Goal: Task Accomplishment & Management: Use online tool/utility

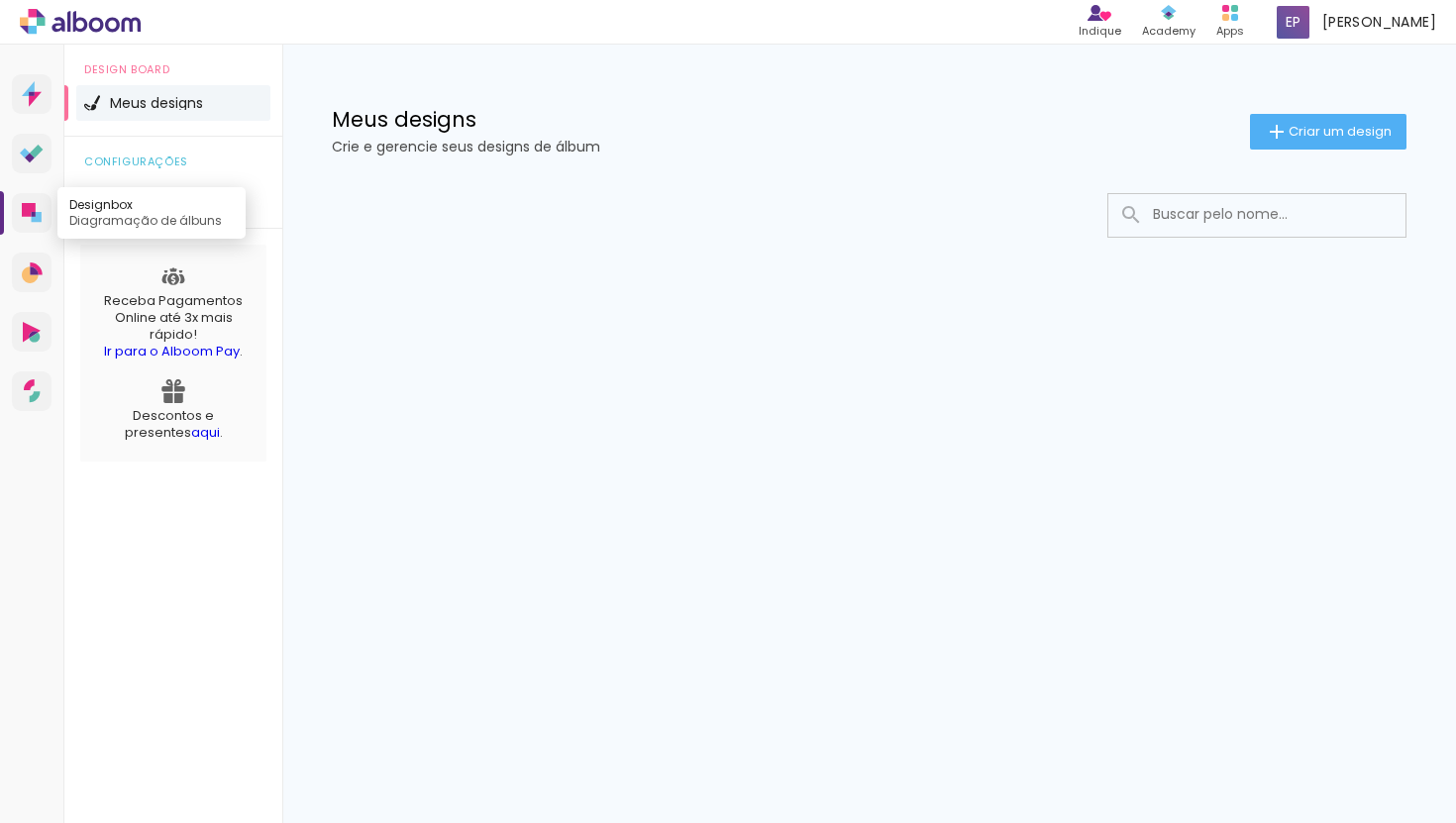
click at [33, 221] on icon at bounding box center [37, 216] width 10 height 10
click at [313, 372] on div at bounding box center [869, 275] width 1174 height 203
click at [540, 312] on div at bounding box center [869, 275] width 1174 height 203
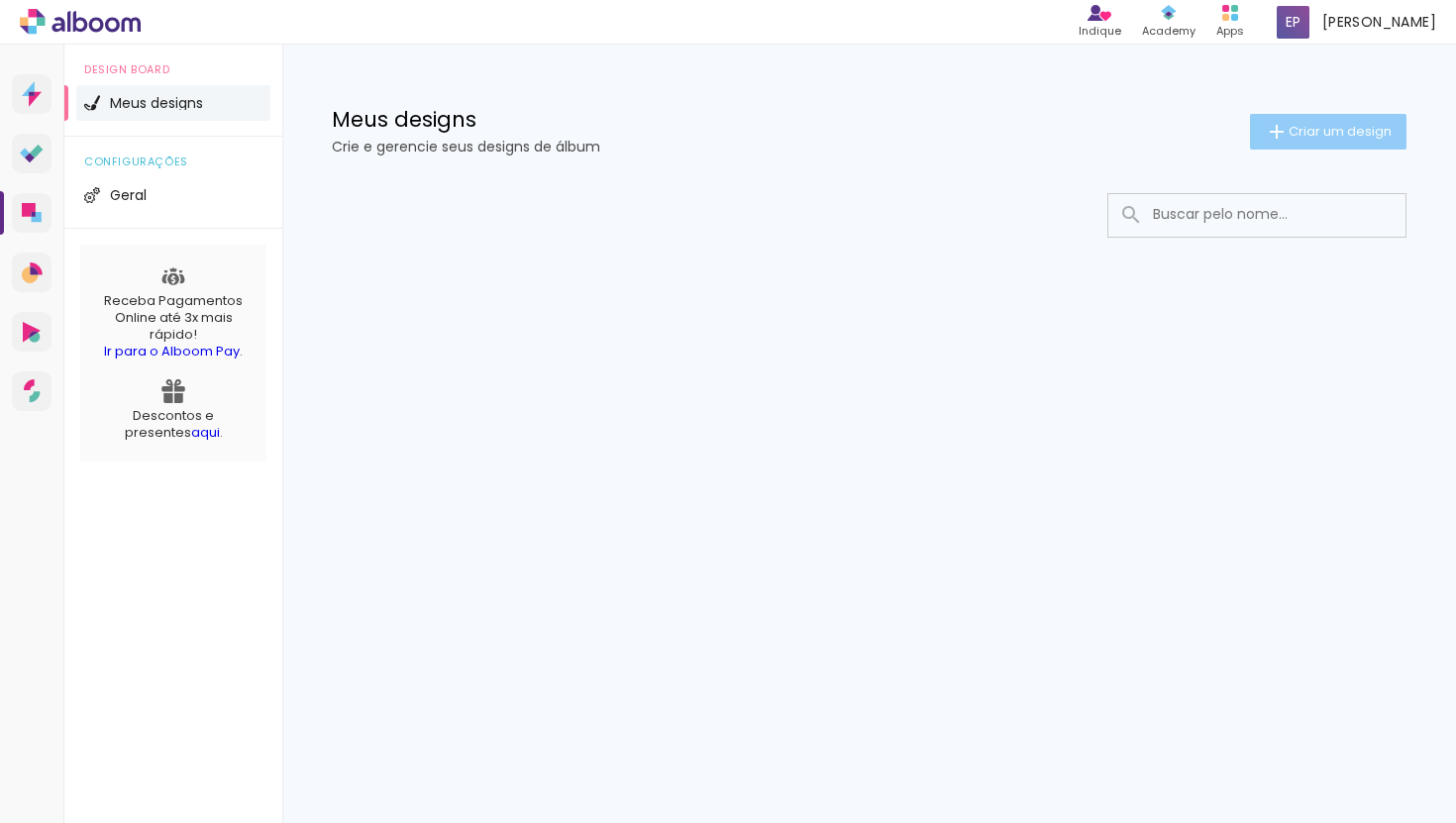
click at [1302, 135] on span "Criar um design" at bounding box center [1340, 131] width 103 height 13
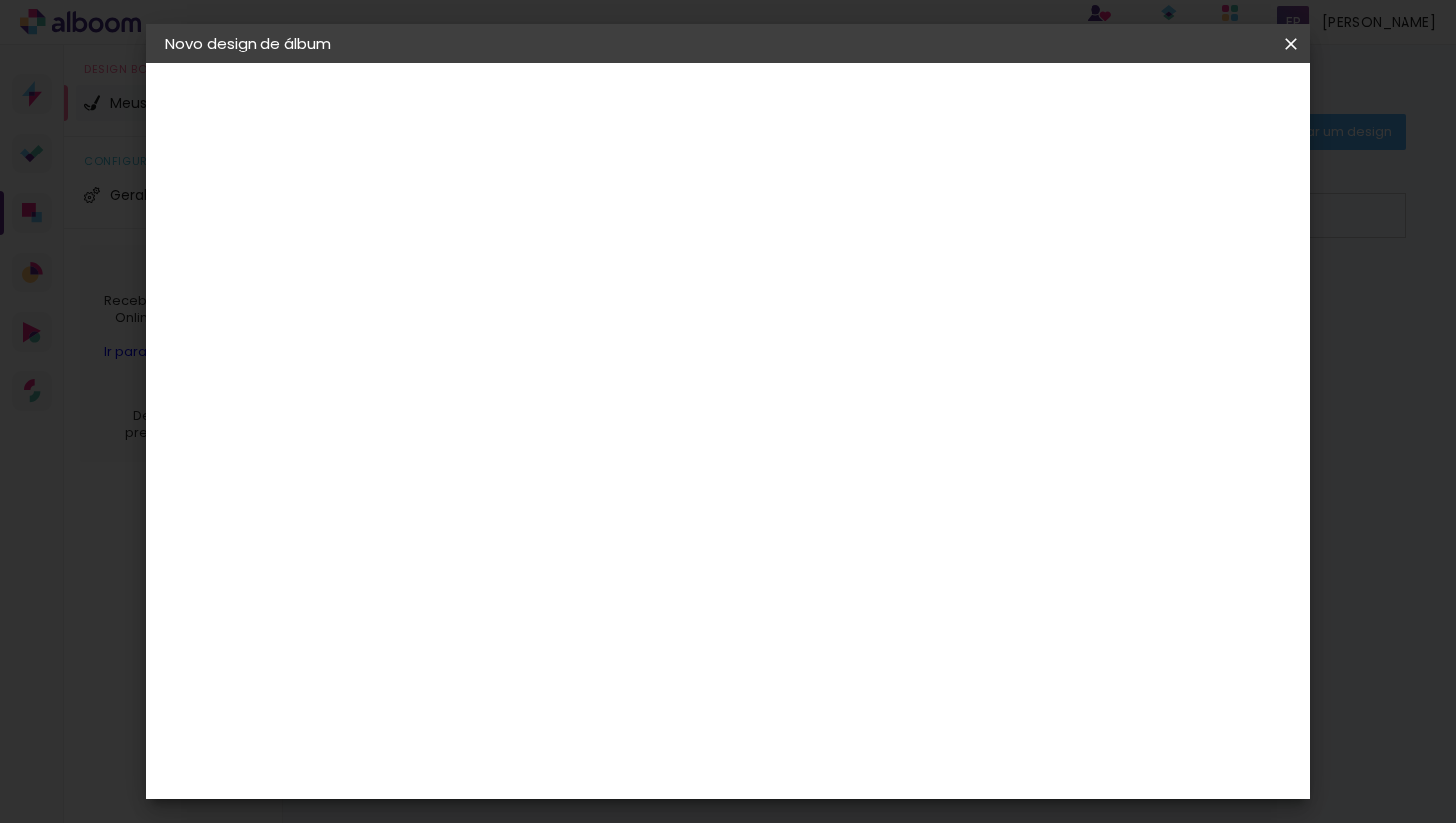
click at [490, 262] on input at bounding box center [490, 265] width 0 height 31
type input "Teste"
type paper-input "Teste"
click at [264, 232] on iron-pages "Fornecedor Escolhendo fornecedor..." at bounding box center [274, 244] width 217 height 40
click at [280, 203] on div "2. Especificações" at bounding box center [274, 203] width 217 height 24
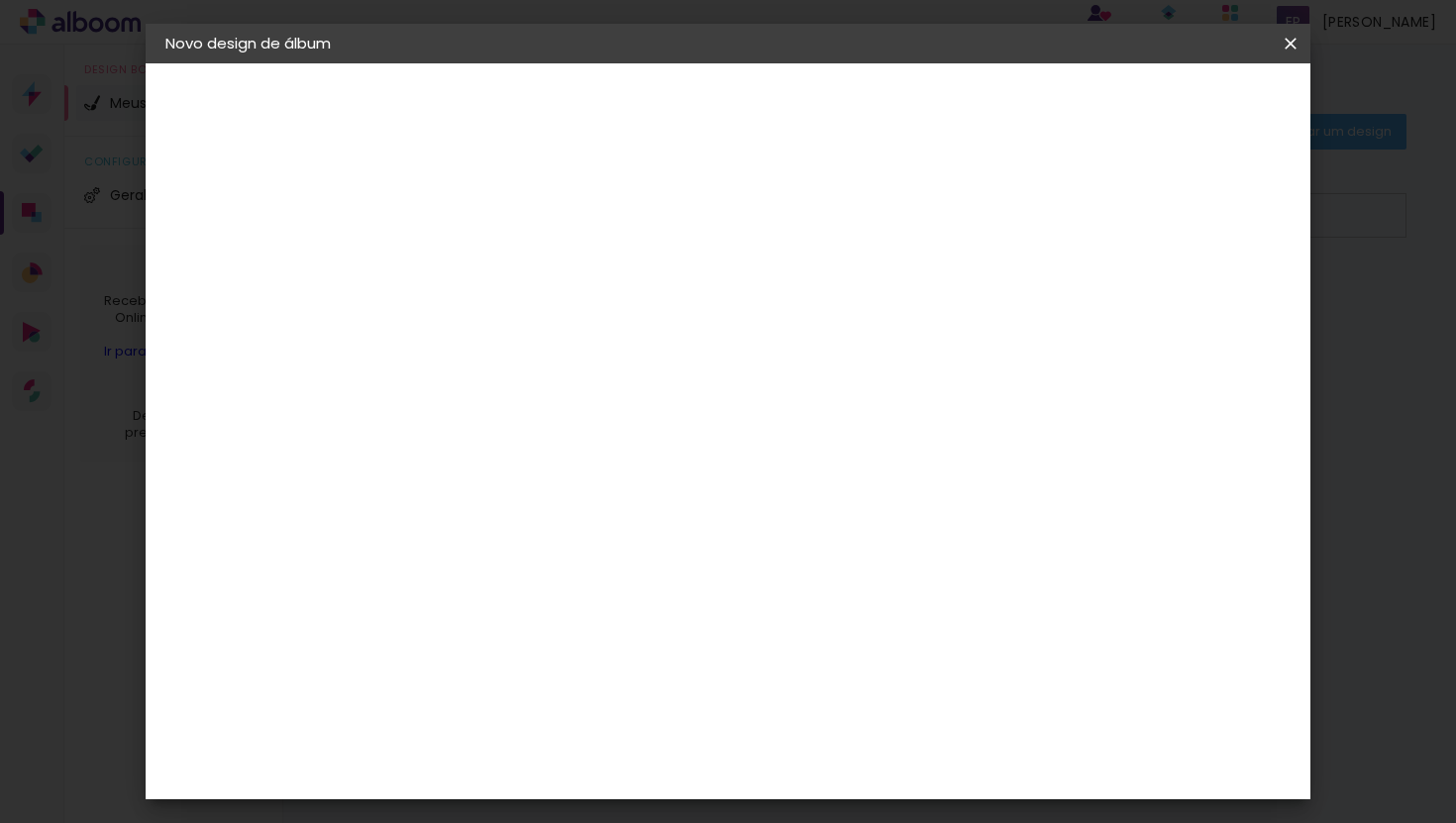
click at [692, 108] on paper-button "Avançar" at bounding box center [644, 105] width 97 height 34
click at [600, 372] on input at bounding box center [520, 376] width 161 height 25
type input "clan"
type paper-input "clan"
click at [607, 466] on paper-item "Clan Color" at bounding box center [520, 452] width 175 height 52
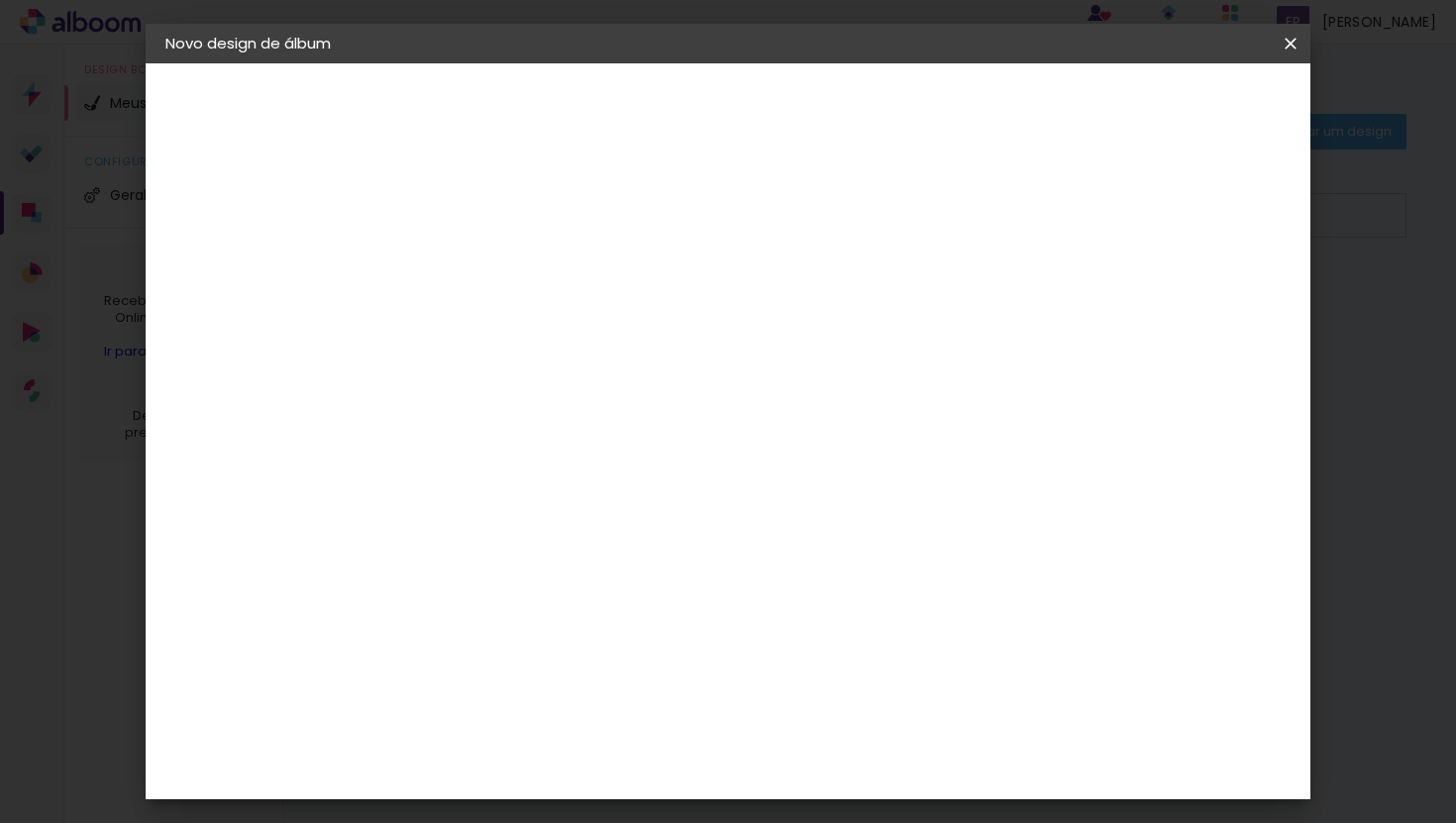
click at [519, 453] on div "Clan Color" at bounding box center [498, 452] width 43 height 32
click at [0, 0] on slot "Avançar" at bounding box center [0, 0] width 0 height 0
click at [623, 461] on span "20 × 30" at bounding box center [577, 475] width 92 height 41
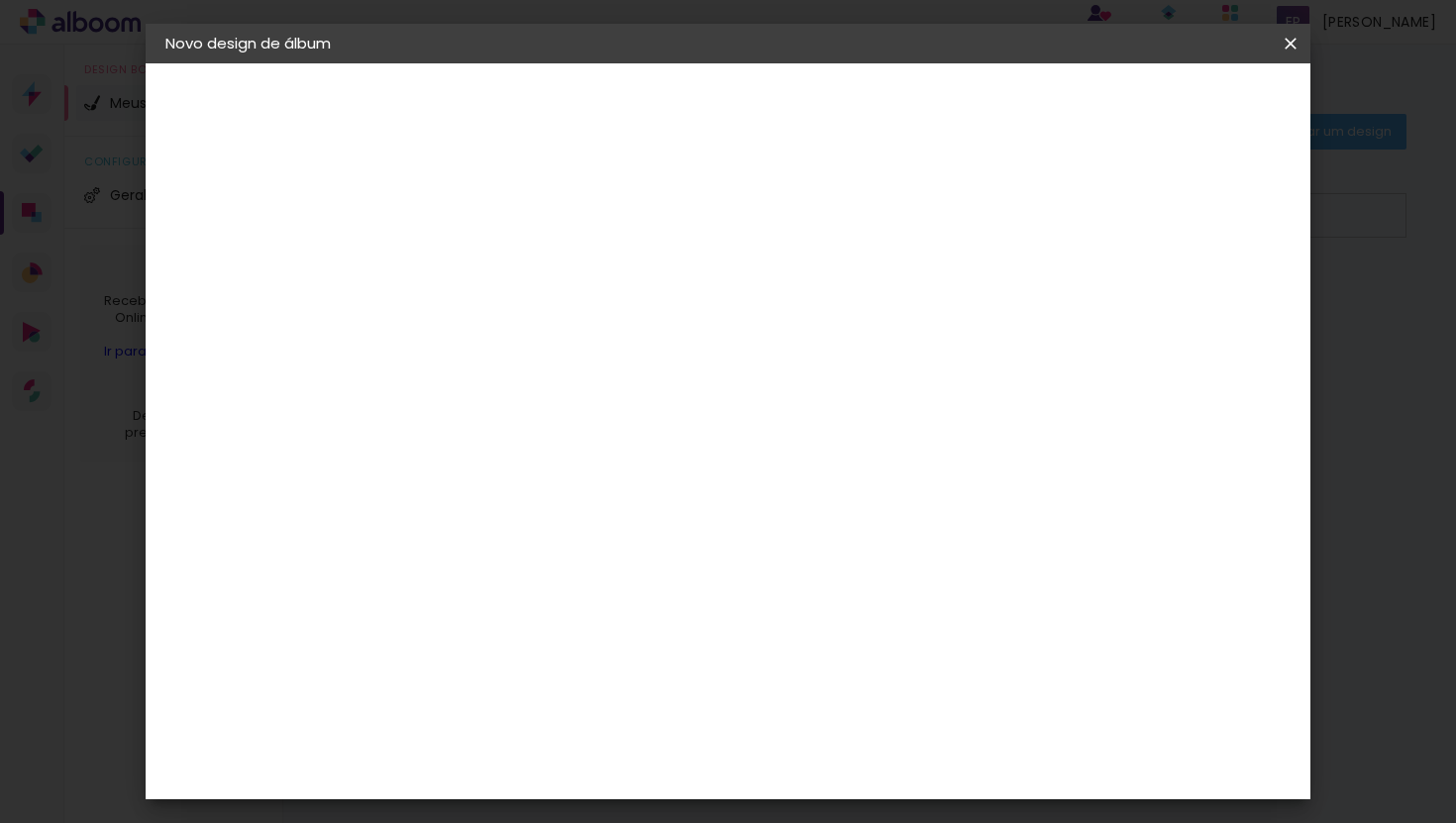
click at [0, 0] on slot "Avançar" at bounding box center [0, 0] width 0 height 0
click at [1182, 112] on span "Iniciar design" at bounding box center [1136, 105] width 90 height 14
click at [1202, 115] on paper-button "Iniciar design" at bounding box center [1136, 105] width 130 height 34
click at [1182, 105] on span "Iniciar design" at bounding box center [1136, 105] width 90 height 14
click at [0, 0] on slot "Mostrar sangria" at bounding box center [0, 0] width 0 height 0
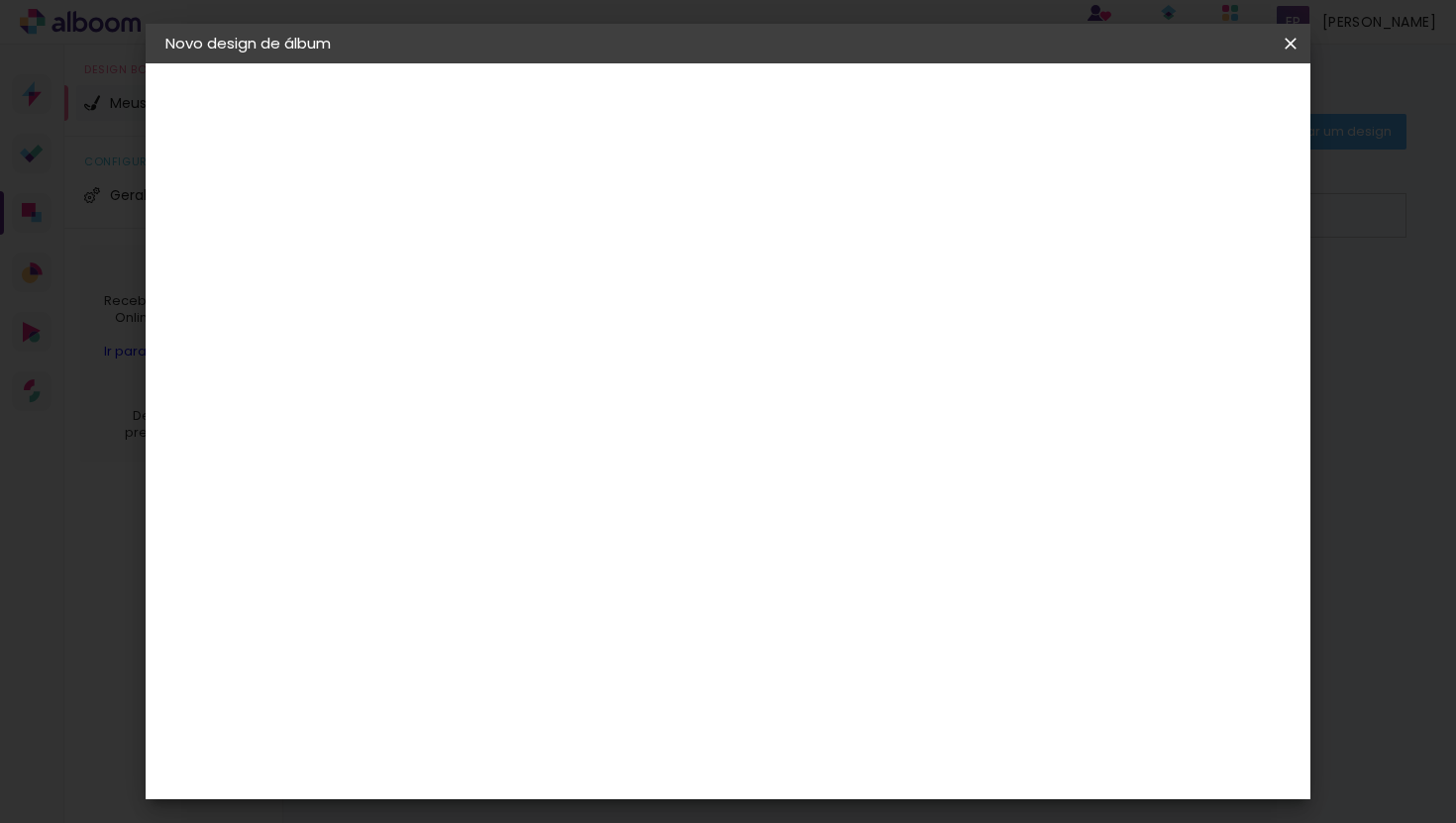
type paper-checkbox "on"
click at [1202, 120] on paper-button "Iniciar design" at bounding box center [1136, 105] width 130 height 34
